Goal: Task Accomplishment & Management: Manage account settings

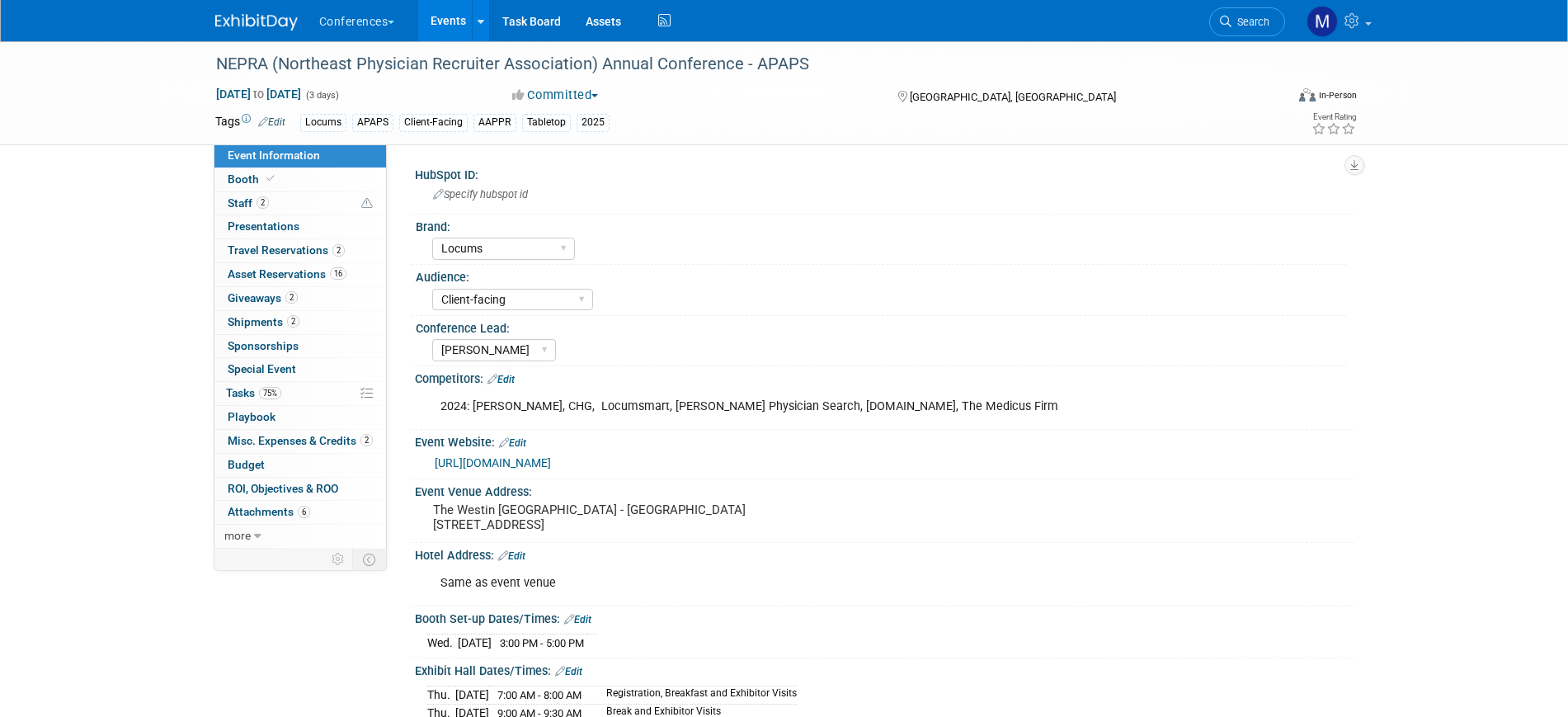
select select "Locums"
select select "Client-facing"
select select "Mel"
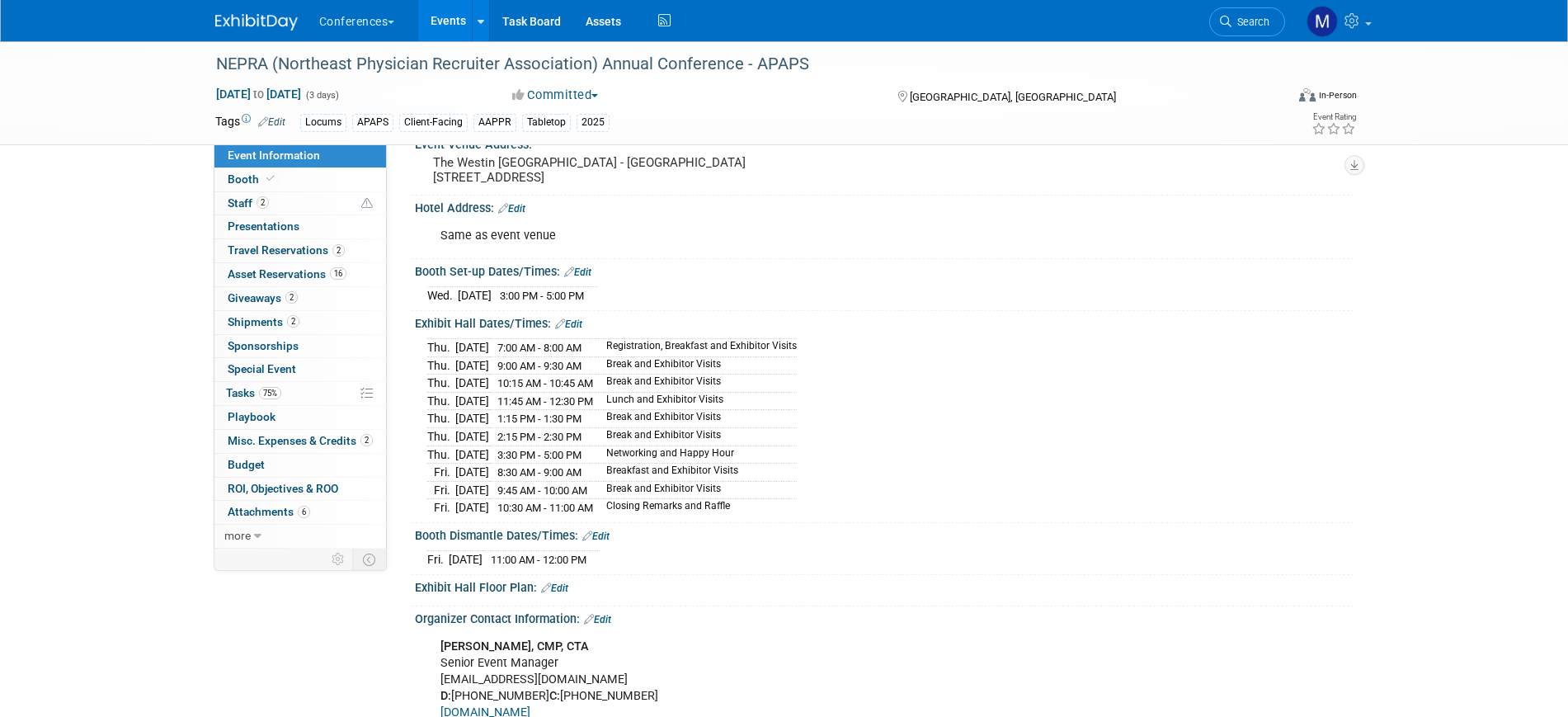
scroll to position [347, 0]
drag, startPoint x: 1244, startPoint y: 26, endPoint x: 1238, endPoint y: 1, distance: 25.7
click at [1244, 26] on span "Search" at bounding box center [1250, 22] width 38 height 12
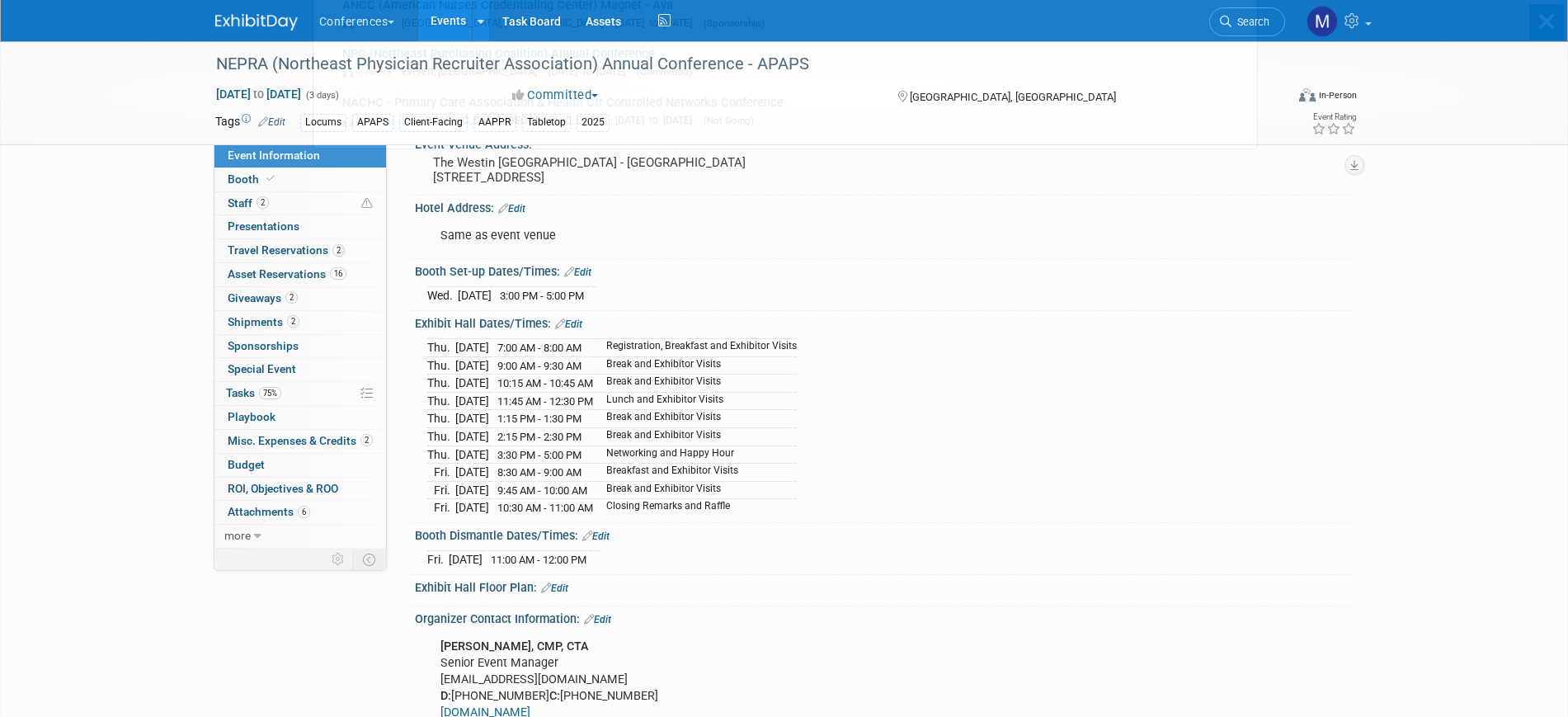
scroll to position [0, 0]
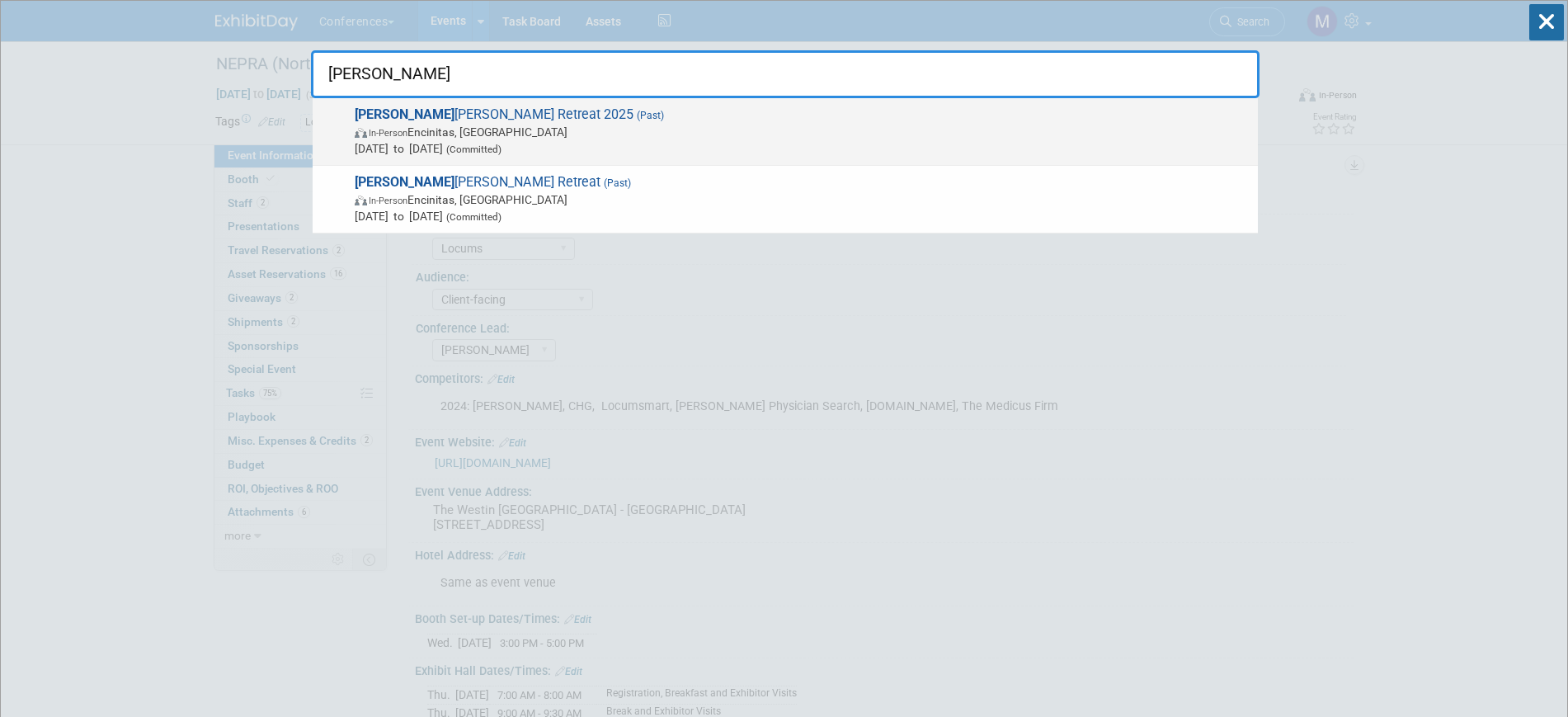
type input "aya i"
click at [574, 117] on span "Aya I deas Retreat 2025 (Past) In-Person Encinitas, CA Sep 8, 2025 to Sep 10, 2…" at bounding box center [799, 132] width 900 height 50
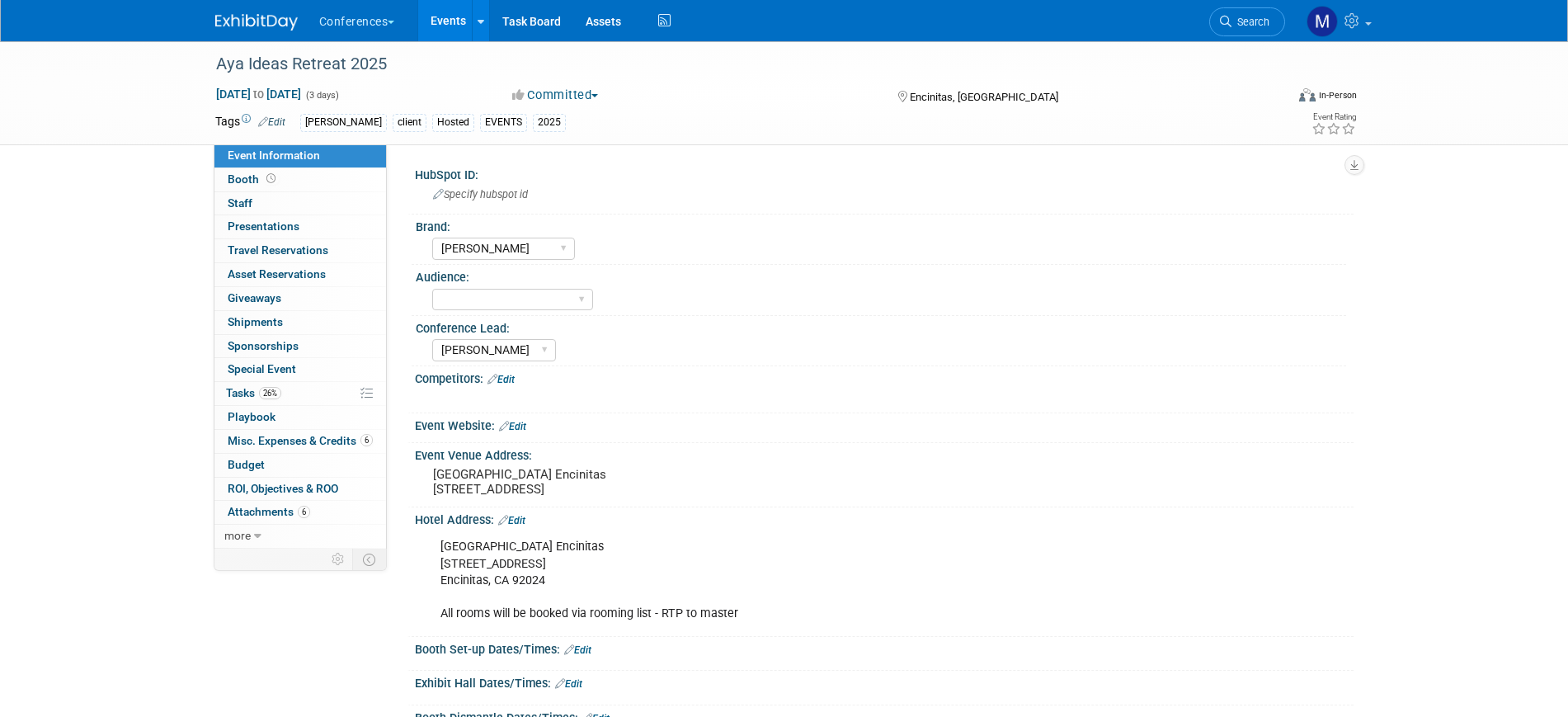
select select "[PERSON_NAME]"
select select "Stephanie"
click at [270, 444] on span "Misc. Expenses & Credits 6" at bounding box center [300, 440] width 146 height 13
